Goal: Communication & Community: Answer question/provide support

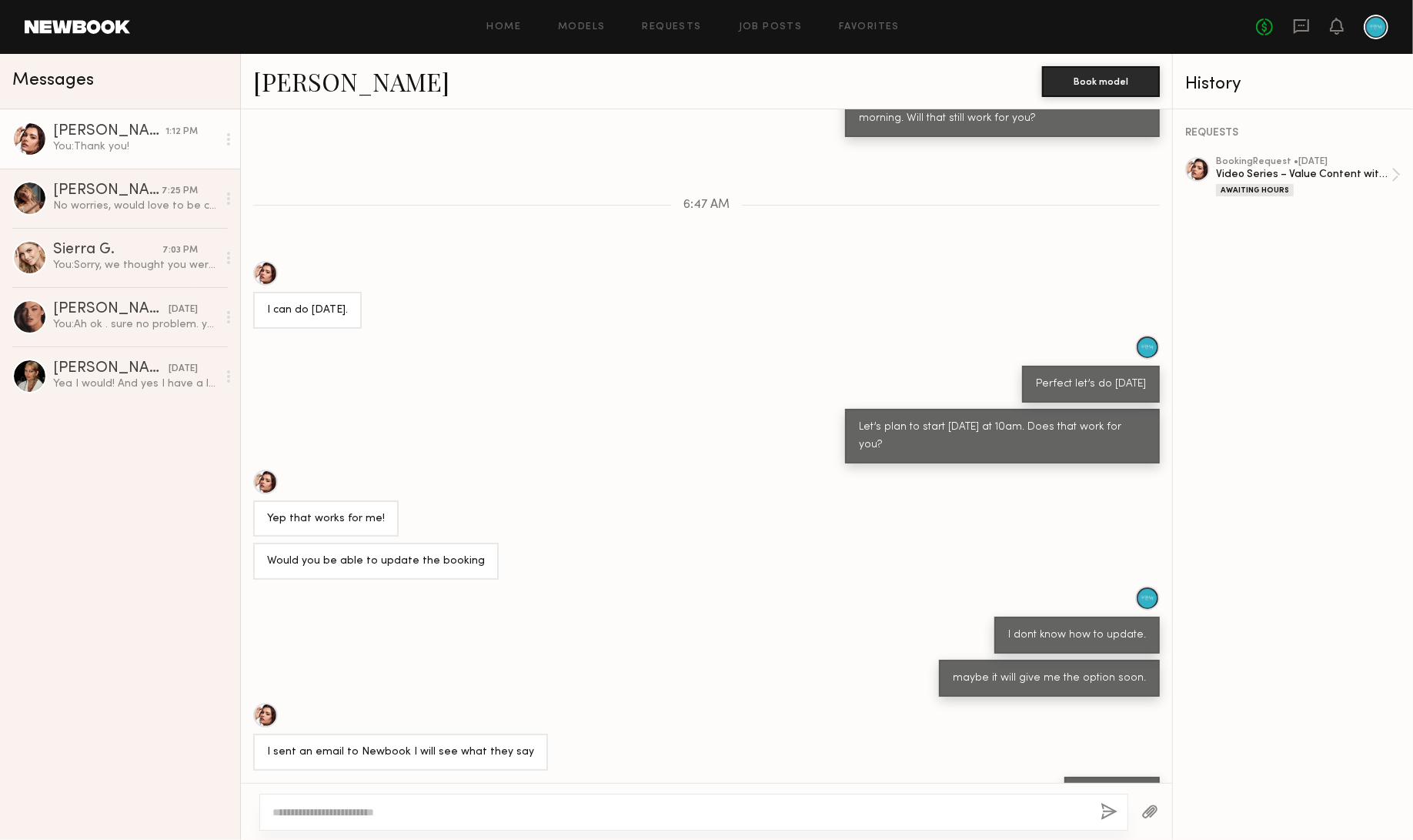
scroll to position [2072, 0]
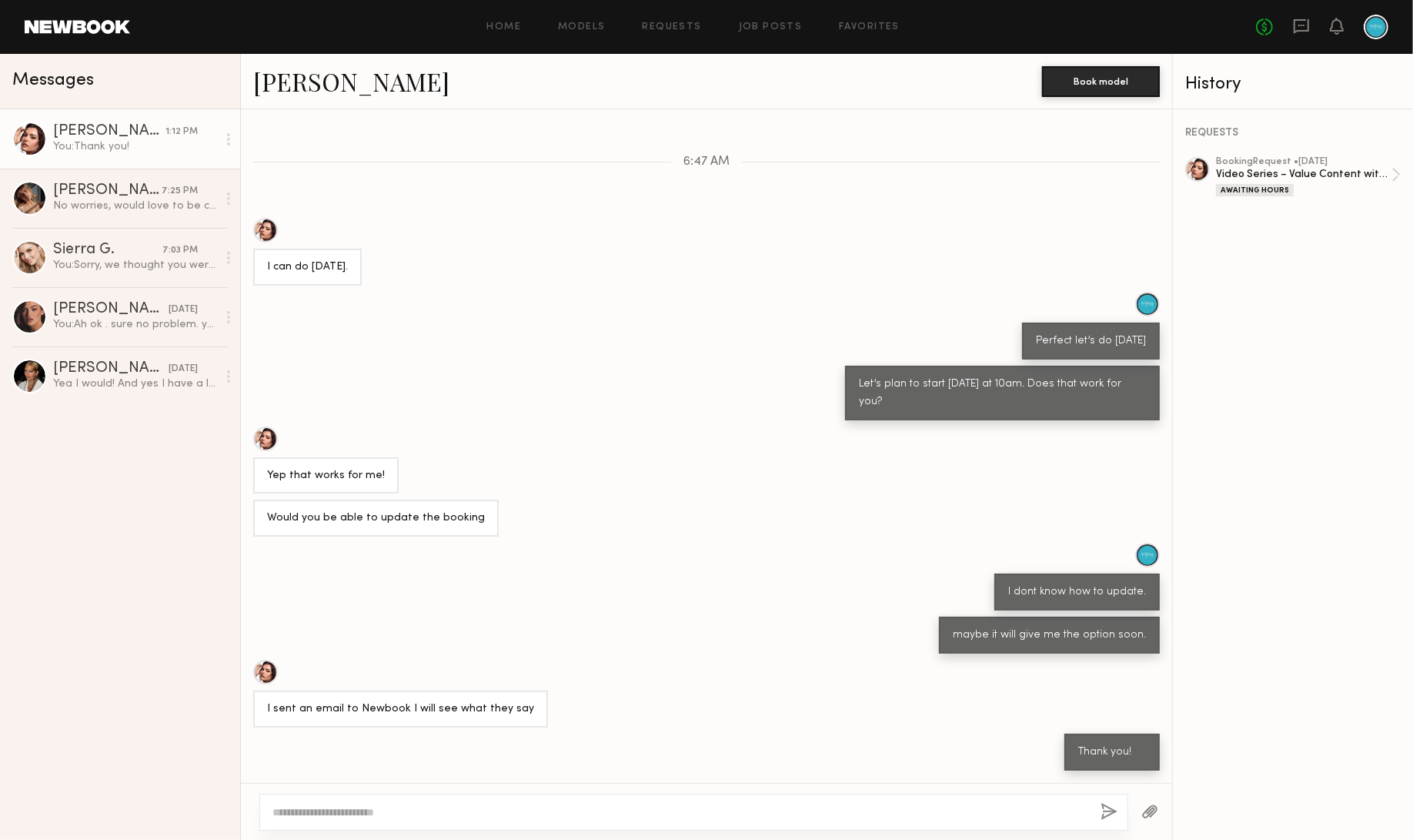
click at [108, 153] on div "You: Thank you!" at bounding box center [135, 146] width 164 height 14
click at [1349, 173] on div "Video Series – Value Content with On-Camera Talent" at bounding box center [1304, 174] width 175 height 14
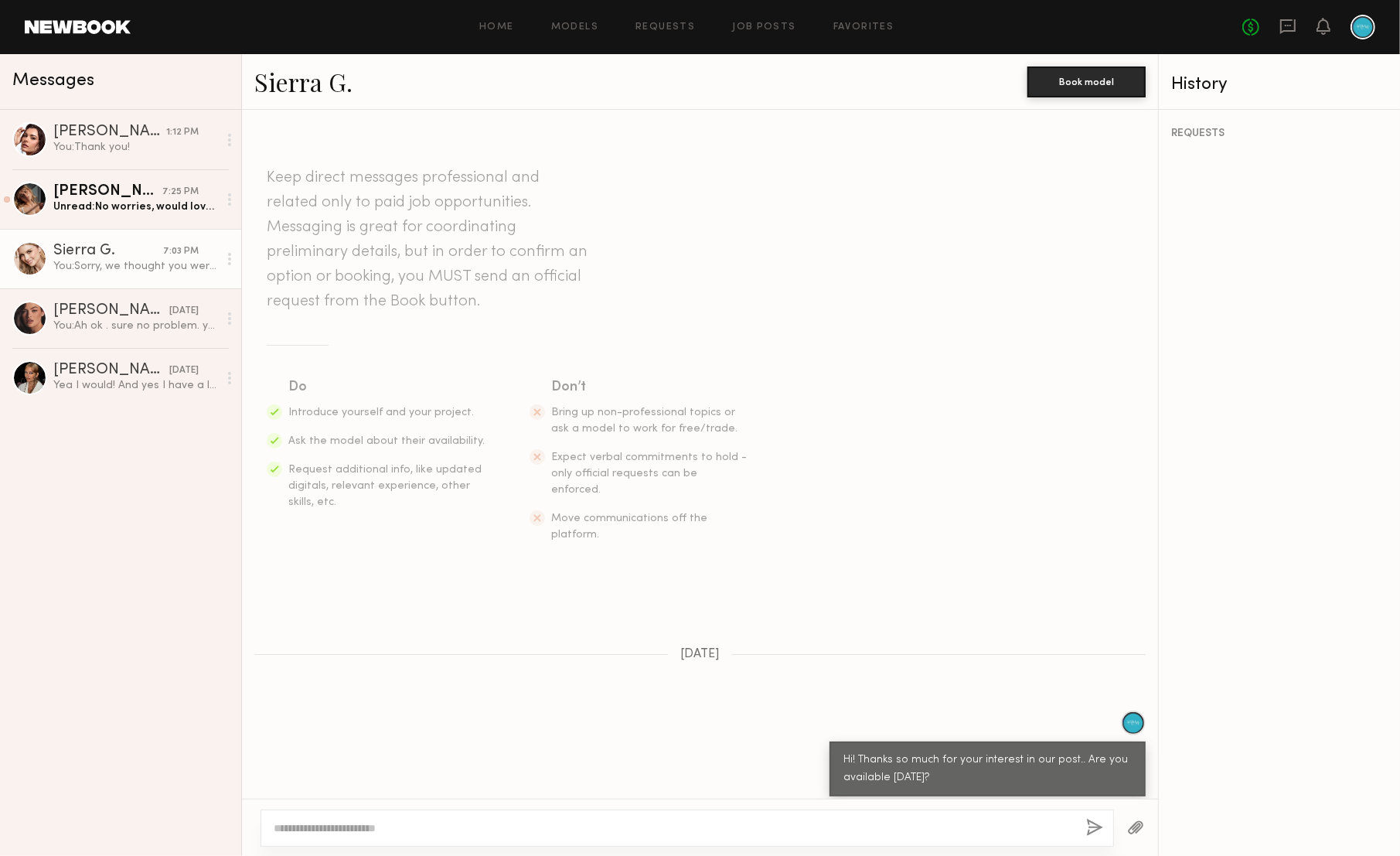
scroll to position [615, 0]
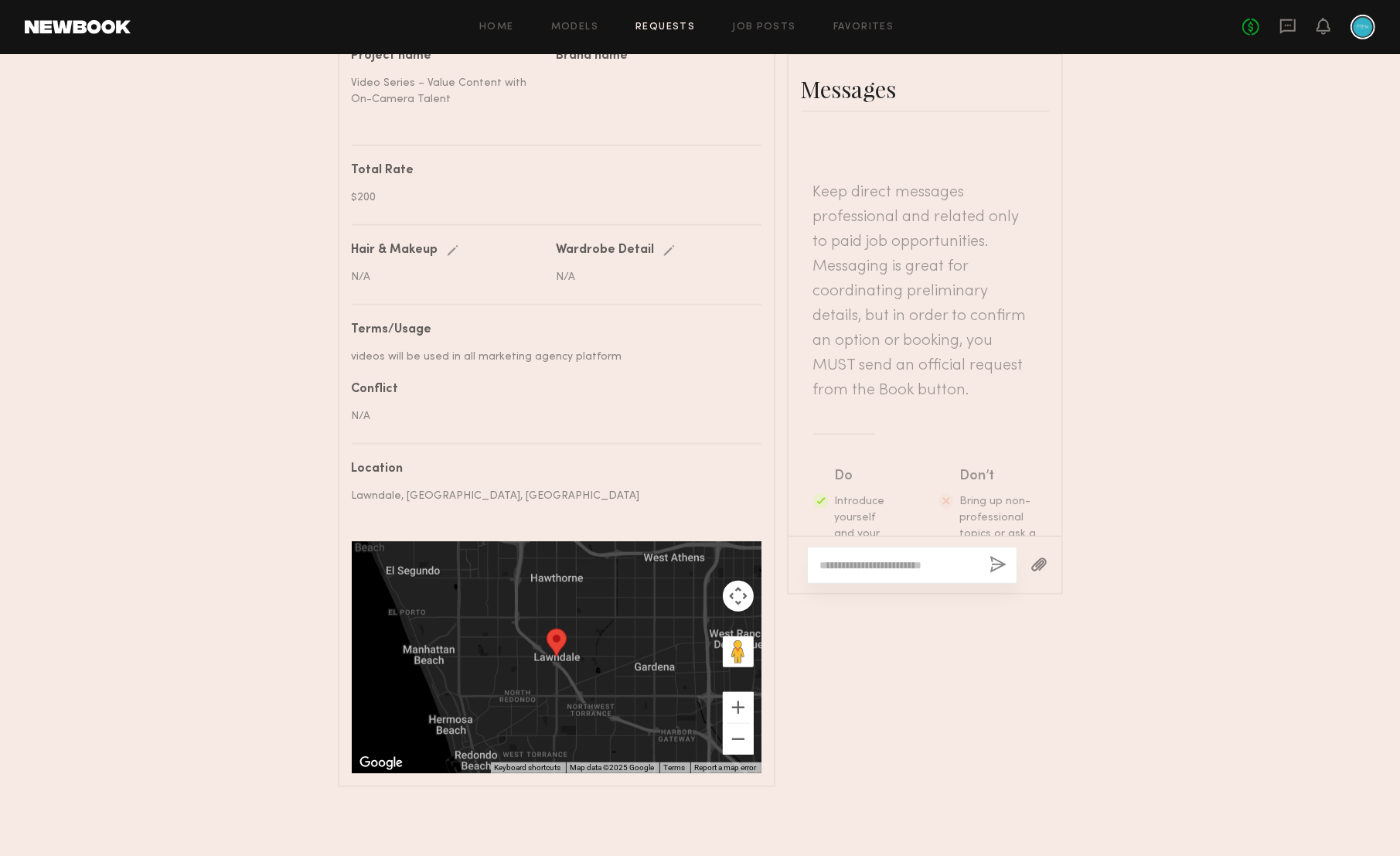
scroll to position [3256, 0]
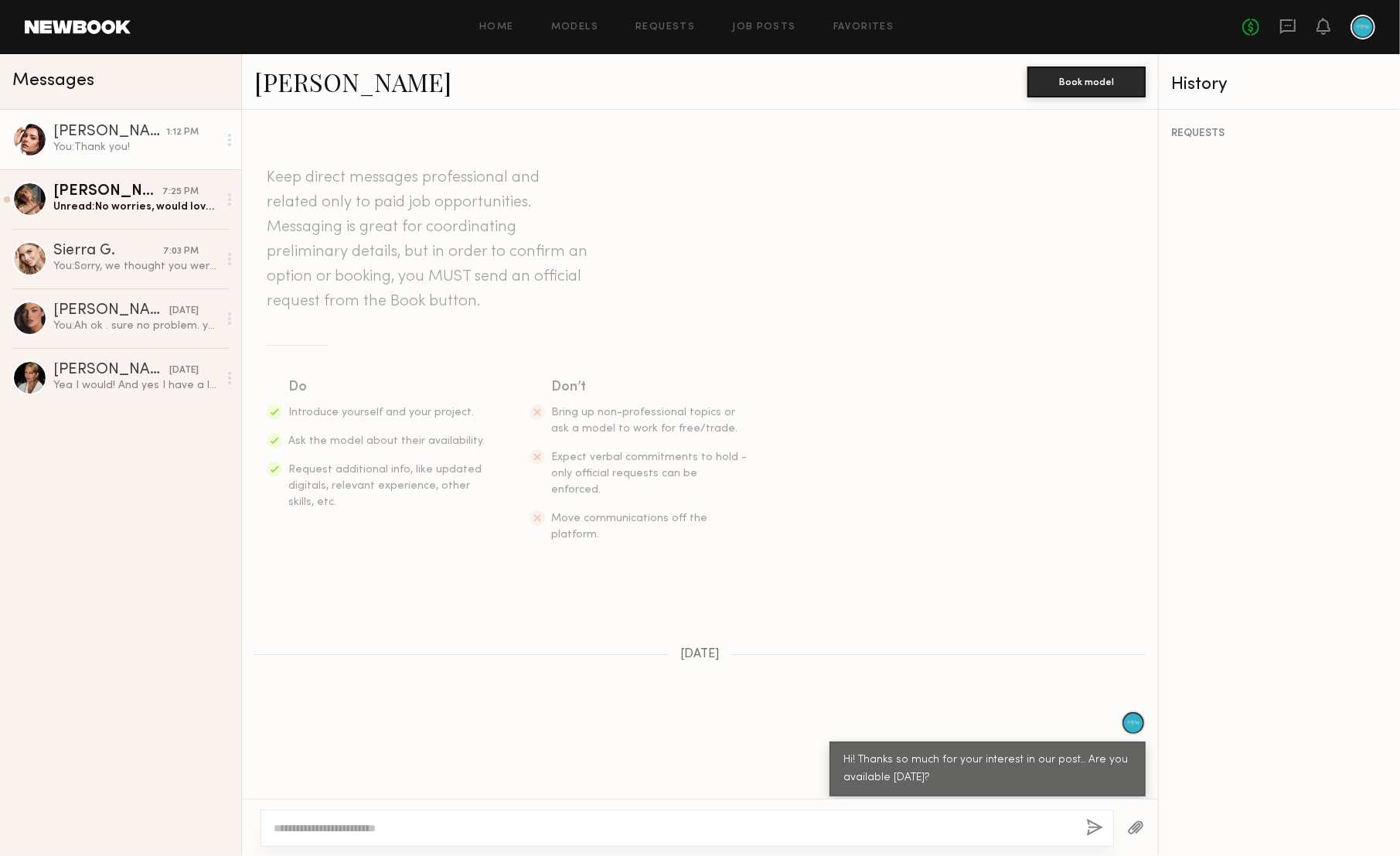
scroll to position [2642, 0]
